Goal: Understand site structure: Understand site structure

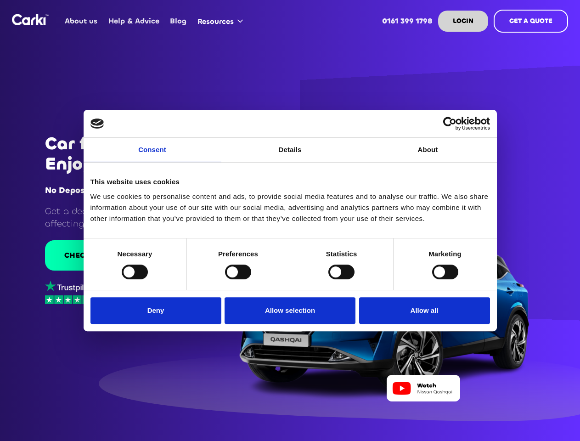
click at [153, 155] on link "Consent" at bounding box center [153, 150] width 138 height 24
click at [290, 155] on link "Details" at bounding box center [291, 150] width 138 height 24
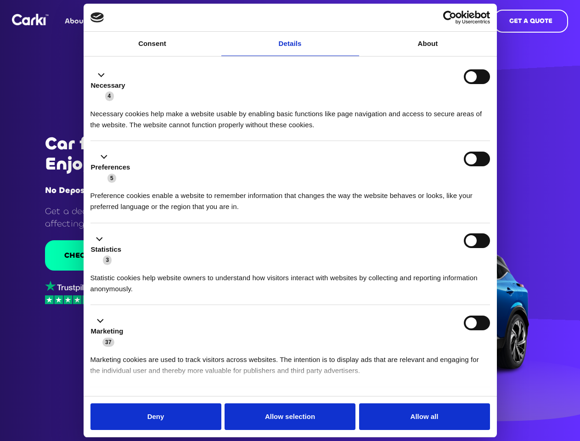
click at [428, 131] on div "Necessary cookies help make a website usable by enabling basic functions like p…" at bounding box center [291, 116] width 400 height 29
click at [135, 272] on li "Statistics 3 Statistic cookies help website owners to understand how visitors i…" at bounding box center [291, 264] width 400 height 82
click at [238, 272] on li "Statistics 3 Statistic cookies help website owners to understand how visitors i…" at bounding box center [291, 264] width 400 height 82
click at [341, 272] on li "Statistics 3 Statistic cookies help website owners to understand how visitors i…" at bounding box center [291, 264] width 400 height 82
click at [445, 272] on li "Statistics 3 Statistic cookies help website owners to understand how visitors i…" at bounding box center [291, 264] width 400 height 82
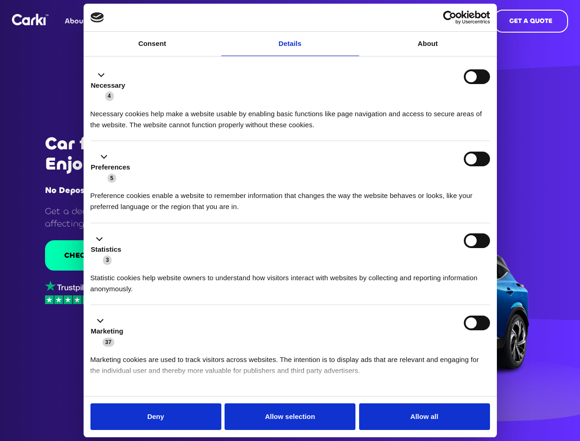
click at [158, 266] on div "Statistics 3" at bounding box center [291, 249] width 400 height 32
click at [290, 266] on div "Statistics 3" at bounding box center [291, 249] width 400 height 32
click at [422, 266] on div "Statistics 3" at bounding box center [291, 249] width 400 height 32
